Goal: Complete application form

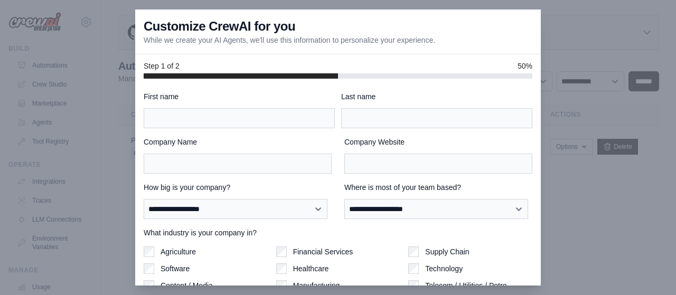
scroll to position [95, 0]
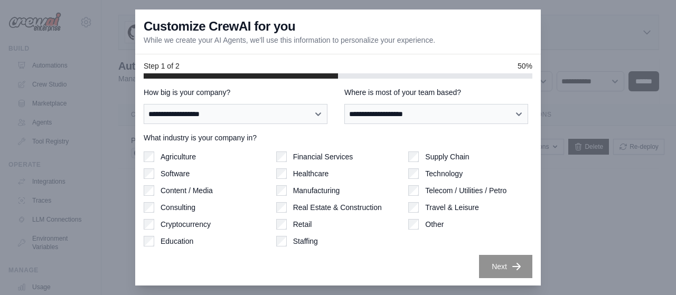
click at [588, 45] on div at bounding box center [338, 147] width 676 height 295
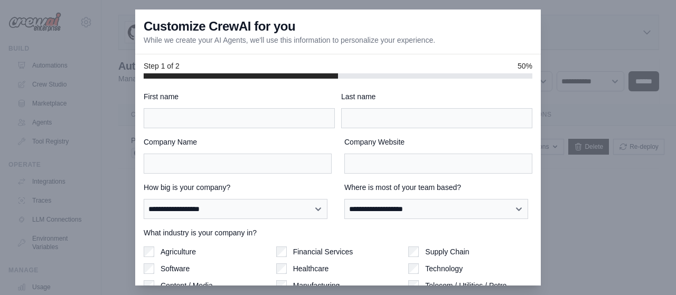
click at [235, 36] on p "While we create your AI Agents, we'll use this information to personalize your …" at bounding box center [290, 40] width 292 height 11
click at [197, 23] on h3 "Customize CrewAI for you" at bounding box center [220, 26] width 152 height 17
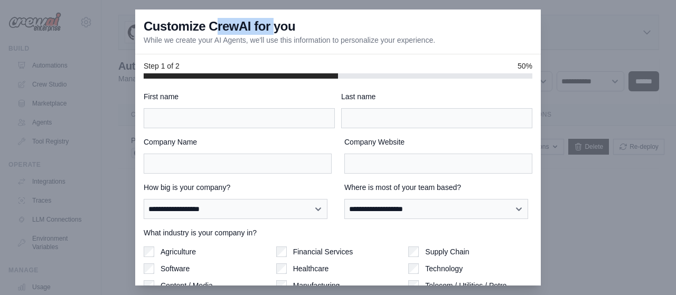
click at [197, 23] on h3 "Customize CrewAI for you" at bounding box center [220, 26] width 152 height 17
click at [434, 36] on p "While we create your AI Agents, we'll use this information to personalize your …" at bounding box center [290, 40] width 292 height 11
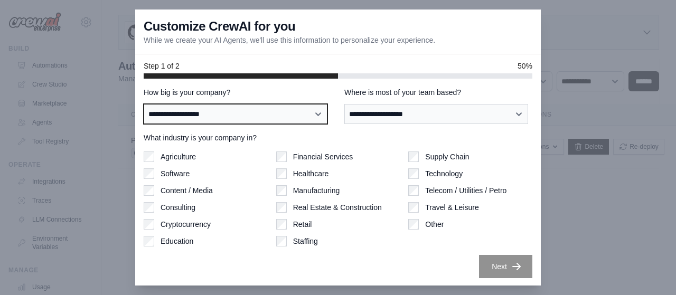
click at [201, 111] on select "**********" at bounding box center [236, 114] width 184 height 20
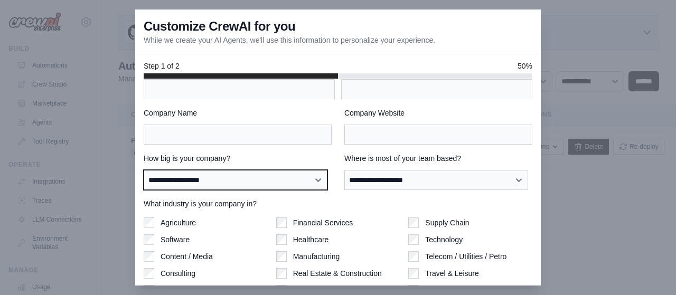
scroll to position [0, 0]
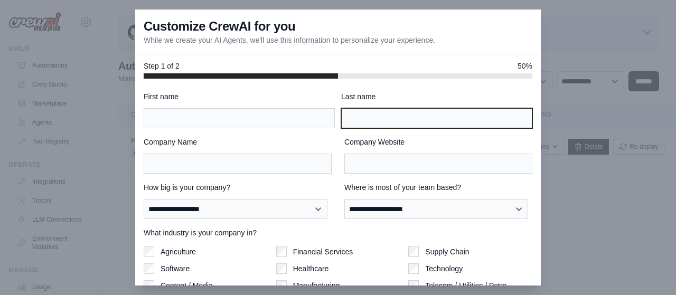
click at [401, 125] on input "Last name" at bounding box center [436, 118] width 191 height 20
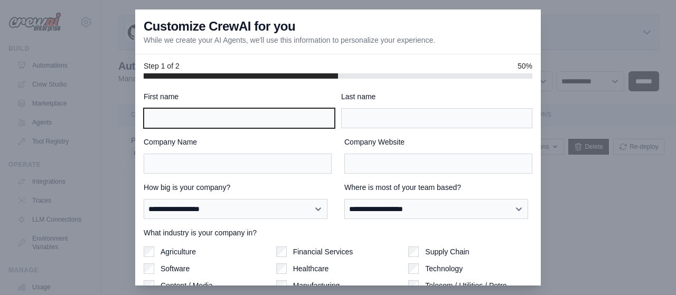
click at [192, 114] on input "First name" at bounding box center [239, 118] width 191 height 20
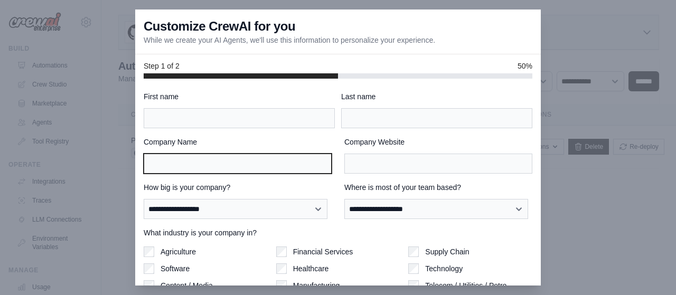
drag, startPoint x: 202, startPoint y: 156, endPoint x: 420, endPoint y: 156, distance: 217.2
click at [207, 156] on input "Company Name" at bounding box center [238, 164] width 188 height 20
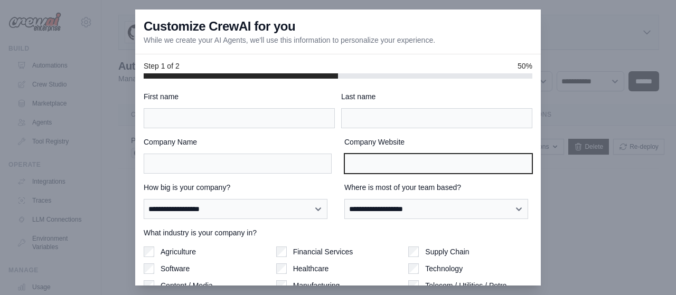
click at [463, 156] on input "Company Website" at bounding box center [438, 164] width 188 height 20
